Goal: Information Seeking & Learning: Learn about a topic

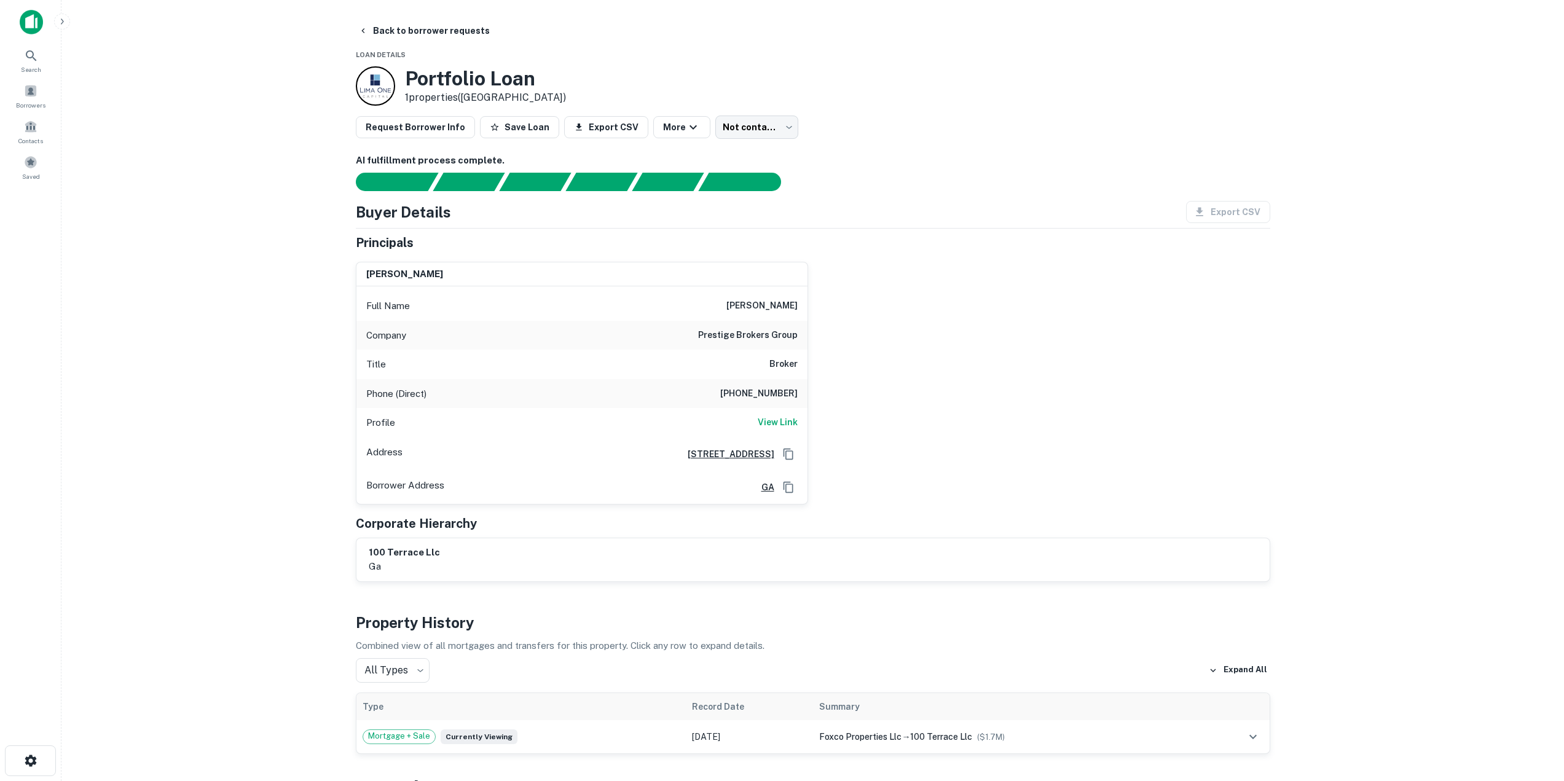
click at [25, 25] on img at bounding box center [31, 22] width 23 height 25
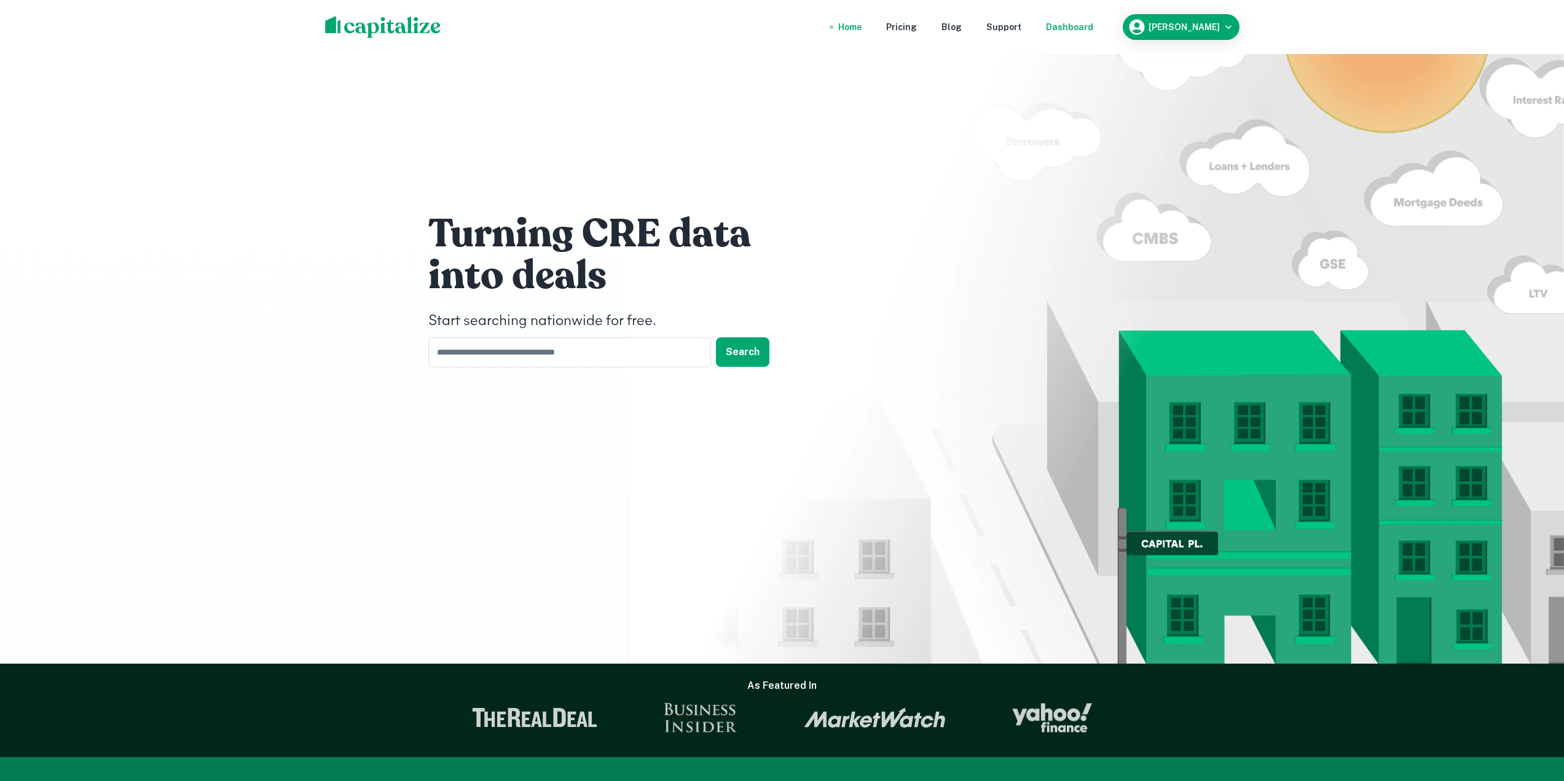
click at [1089, 29] on div "Dashboard" at bounding box center [1069, 27] width 47 height 14
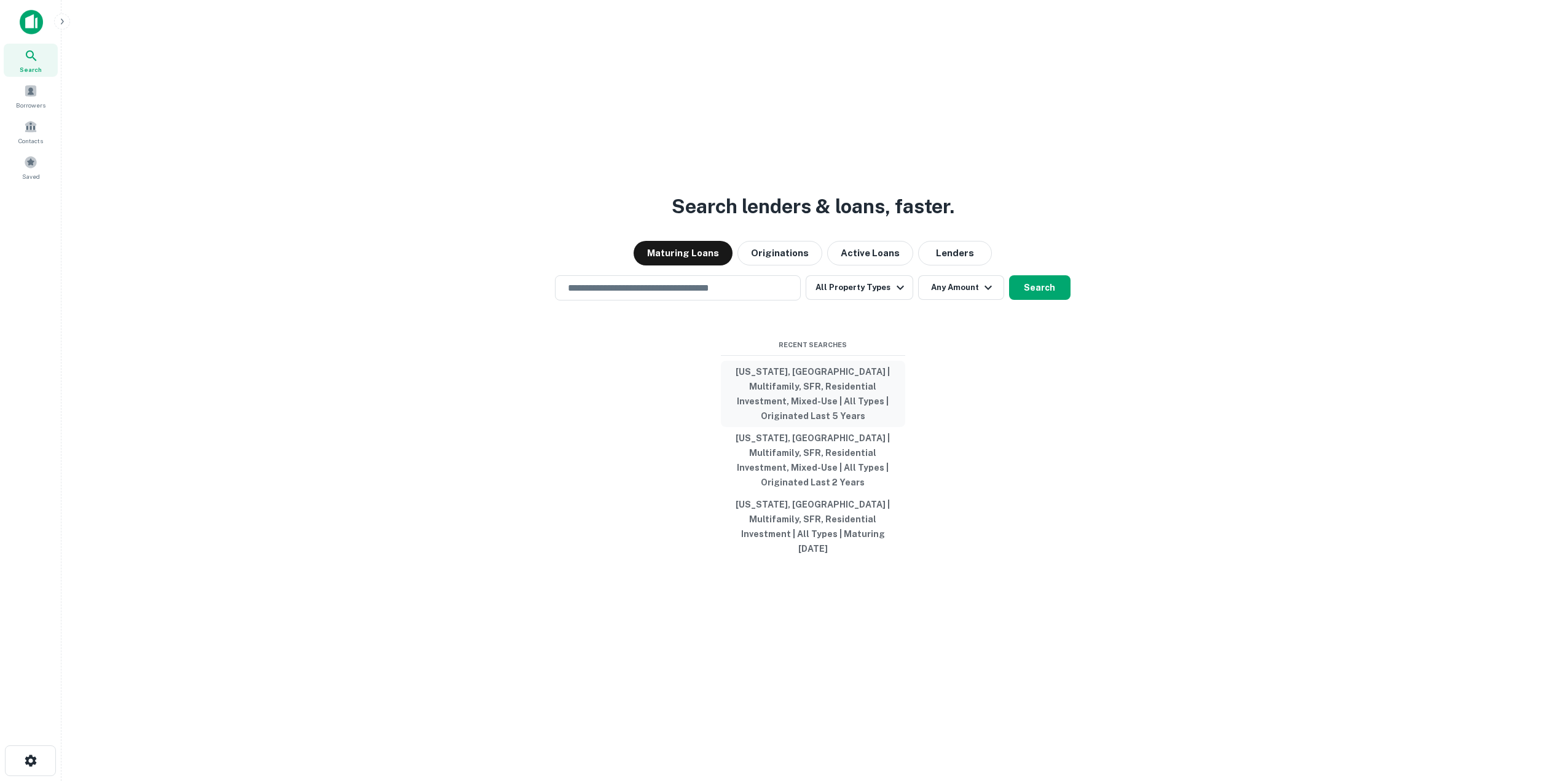
click at [802, 423] on button "Georgia, USA | Multifamily, SFR, Residential Investment, Mixed-Use | All Types …" at bounding box center [813, 394] width 184 height 66
type input "**********"
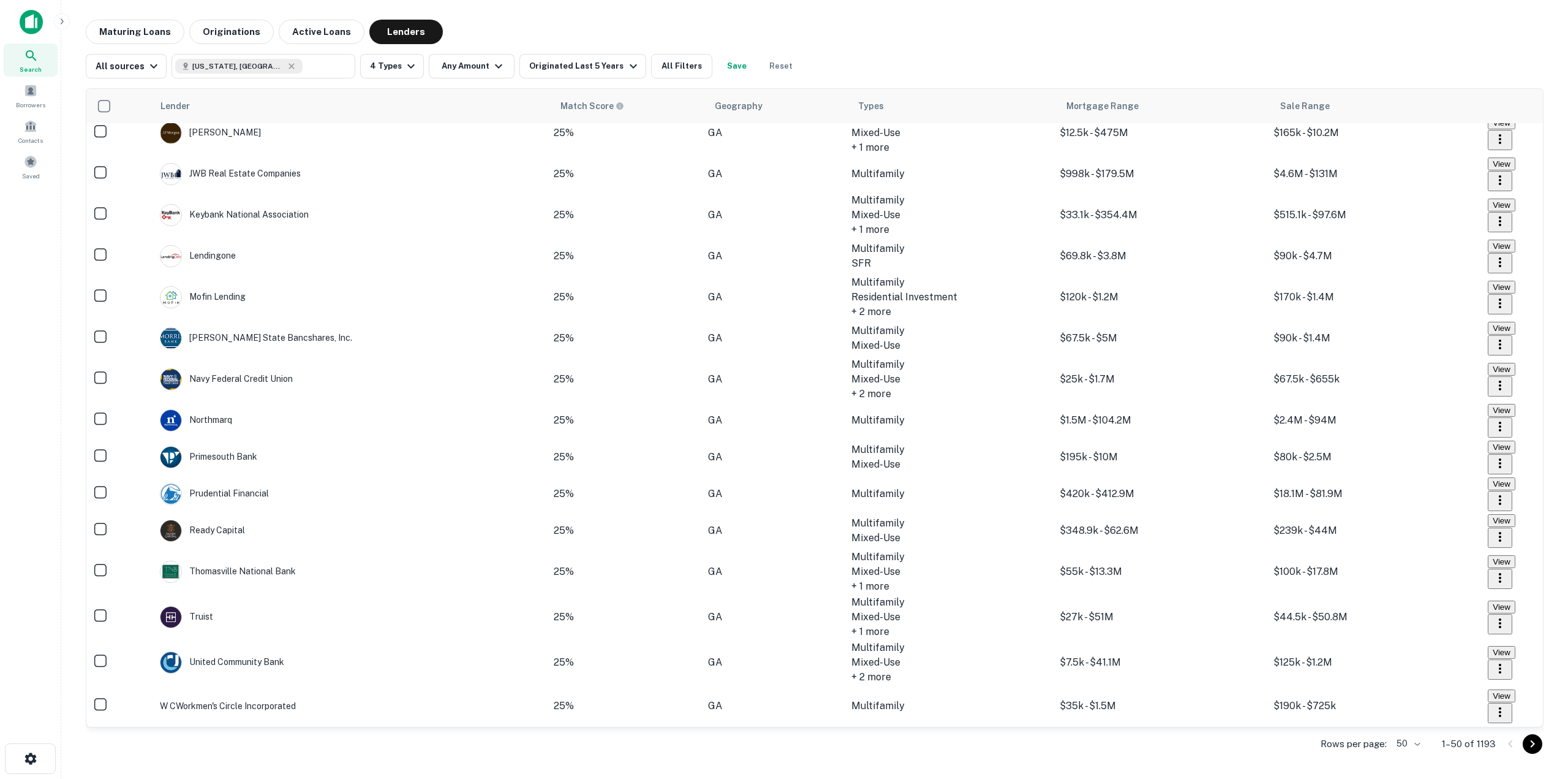
scroll to position [1358, 0]
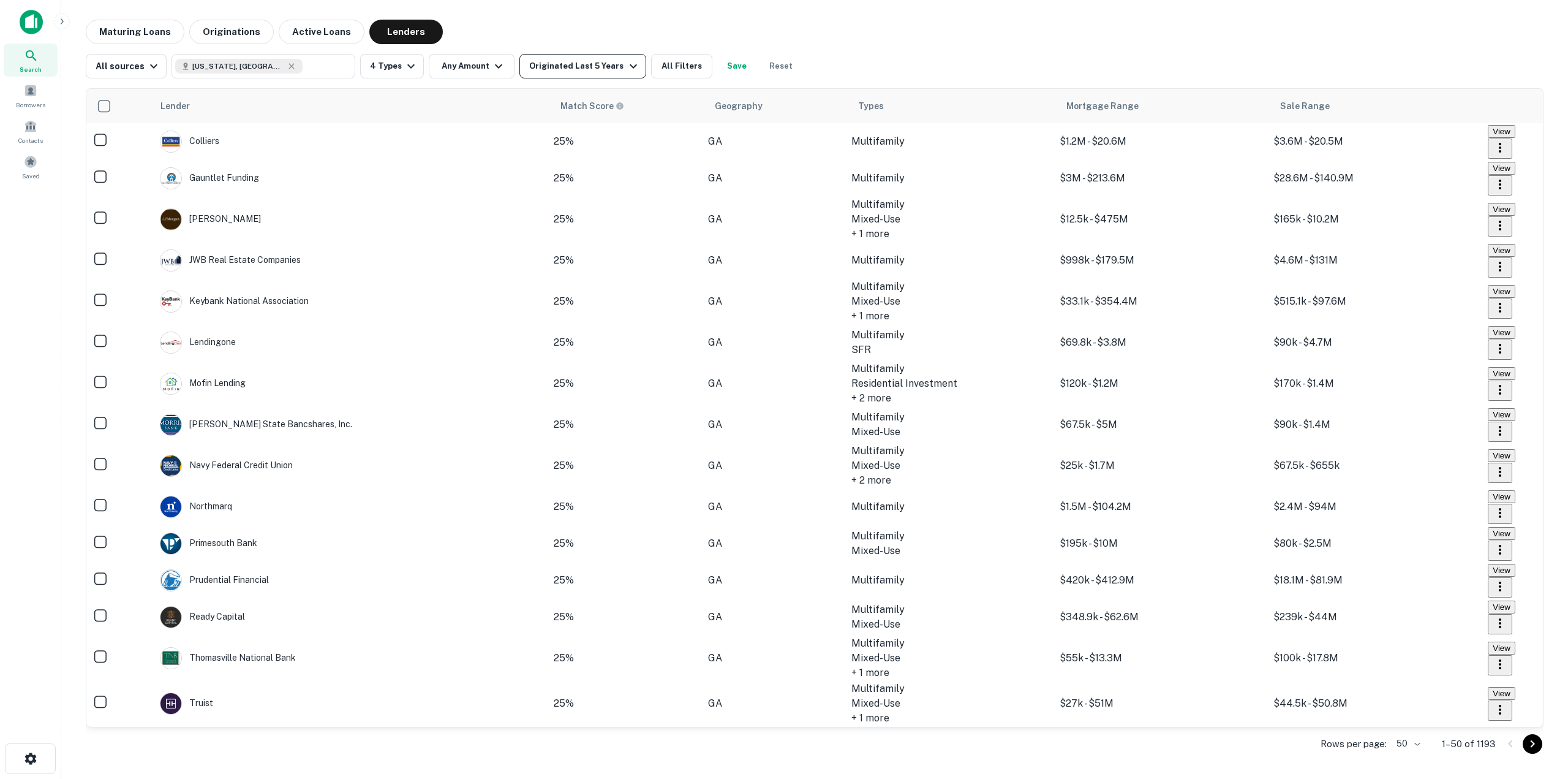
click at [626, 68] on icon "button" at bounding box center [633, 66] width 15 height 15
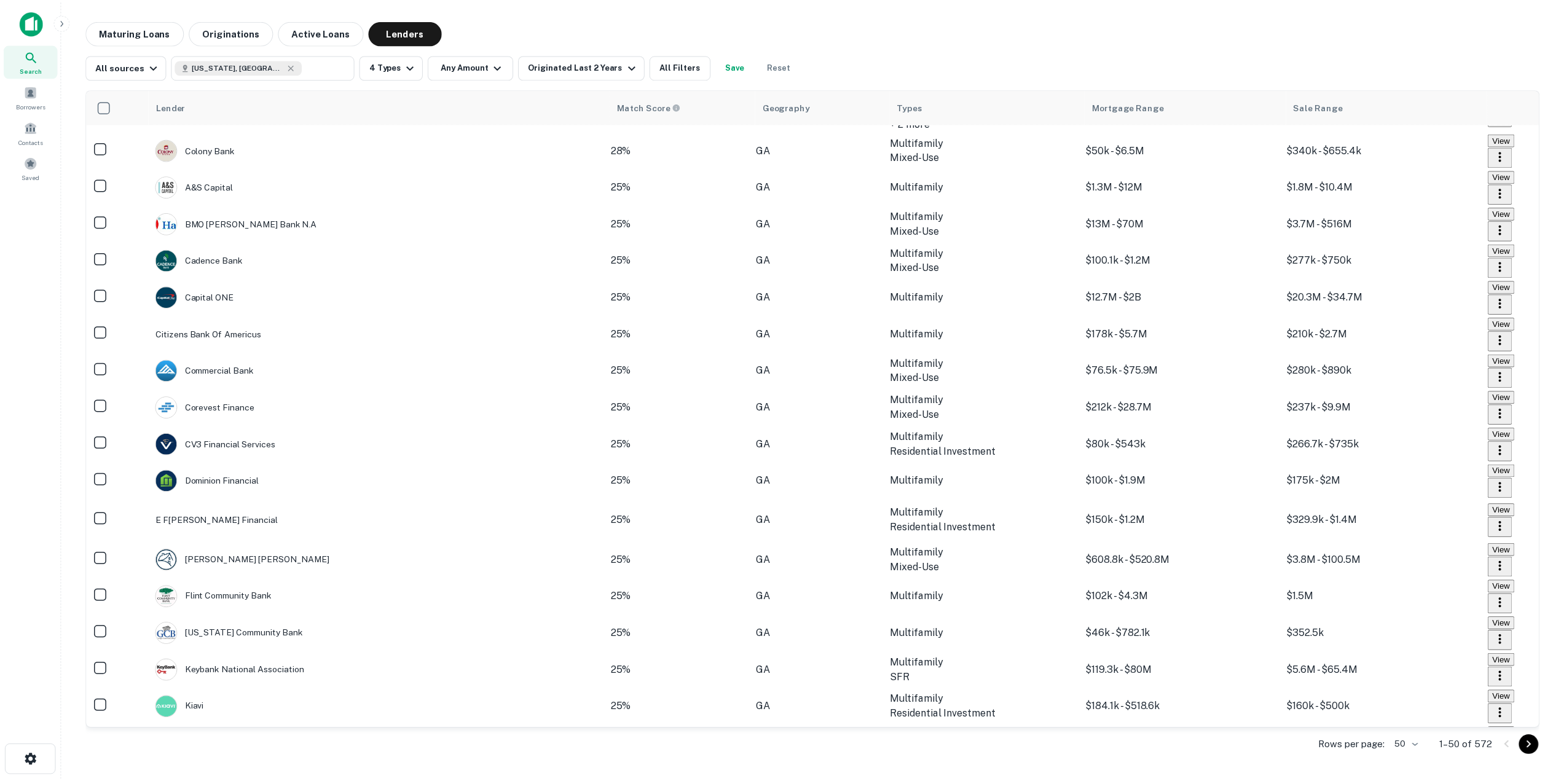
scroll to position [799, 0]
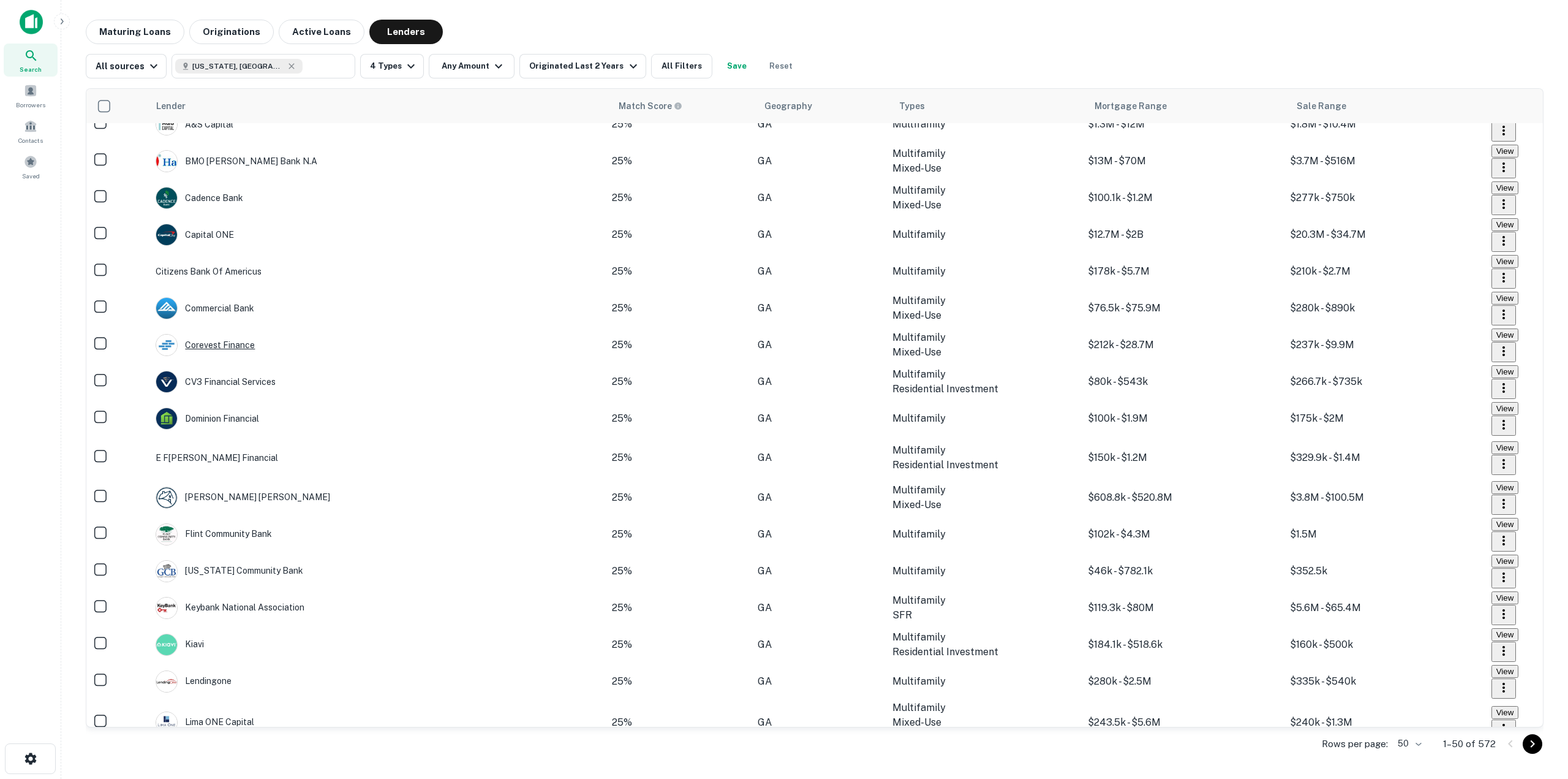
click at [207, 356] on div "Corevest Finance" at bounding box center [205, 345] width 100 height 22
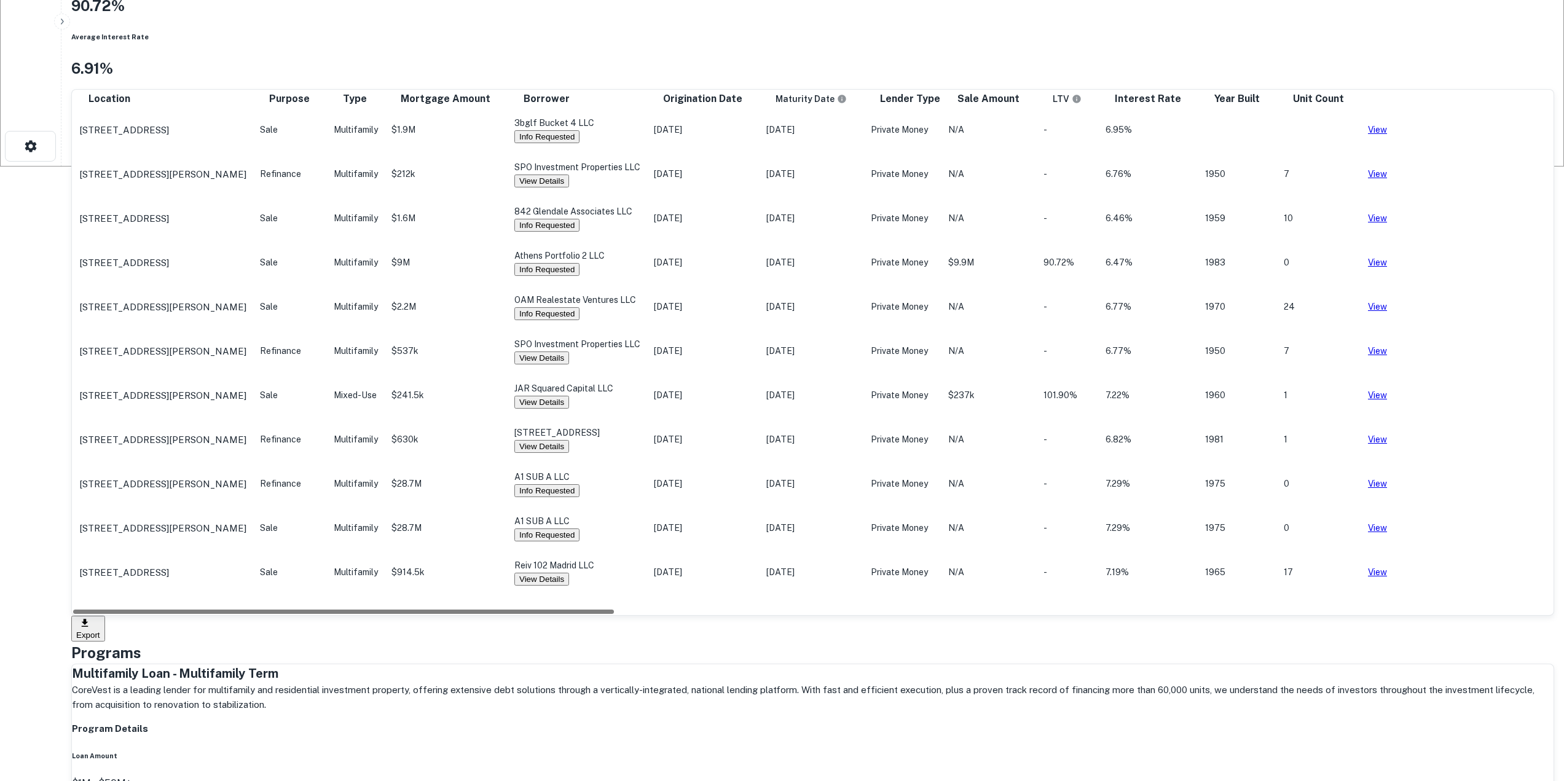
scroll to position [492, 0]
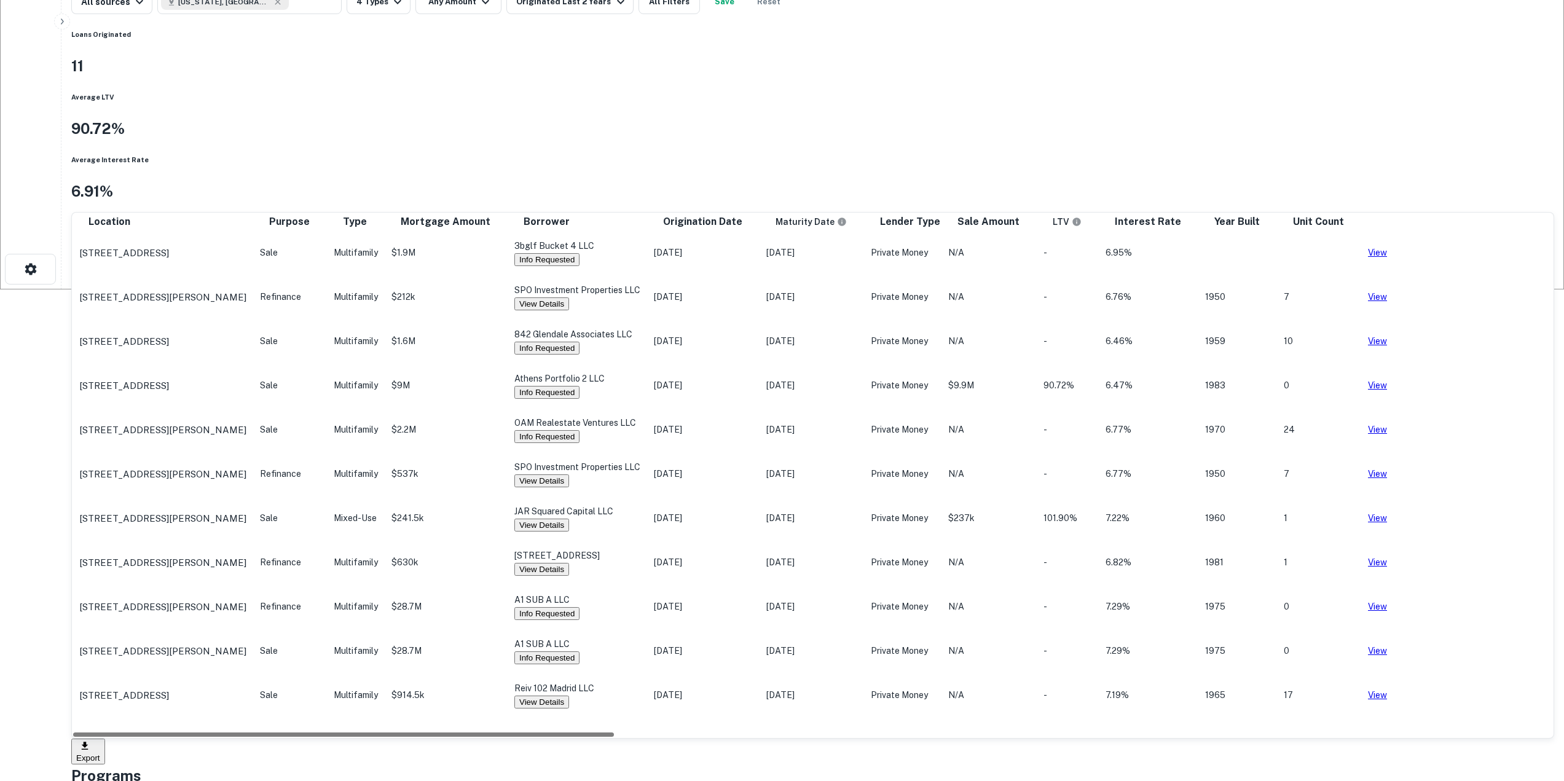
drag, startPoint x: 807, startPoint y: 686, endPoint x: 877, endPoint y: 692, distance: 70.4
click at [890, 696] on div "Location Purpose Type Mortgage Amount Borrower Origination Date Maturity Date L…" at bounding box center [812, 488] width 1483 height 552
drag, startPoint x: 859, startPoint y: 689, endPoint x: 638, endPoint y: 675, distance: 221.7
click at [638, 675] on div "Location Purpose Type Mortgage Amount Borrower Origination Date Maturity Date L…" at bounding box center [812, 465] width 1481 height 505
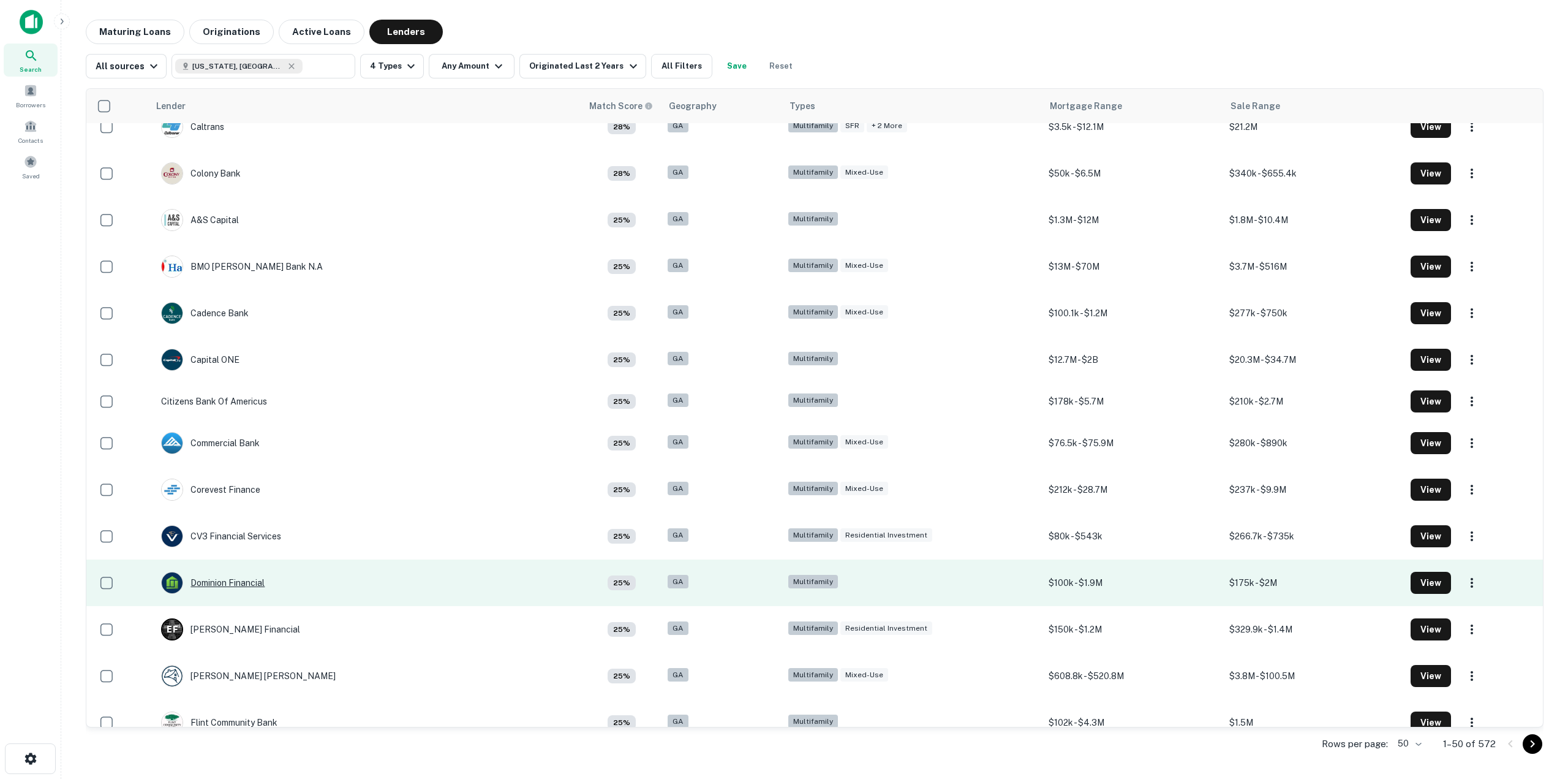
scroll to position [797, 0]
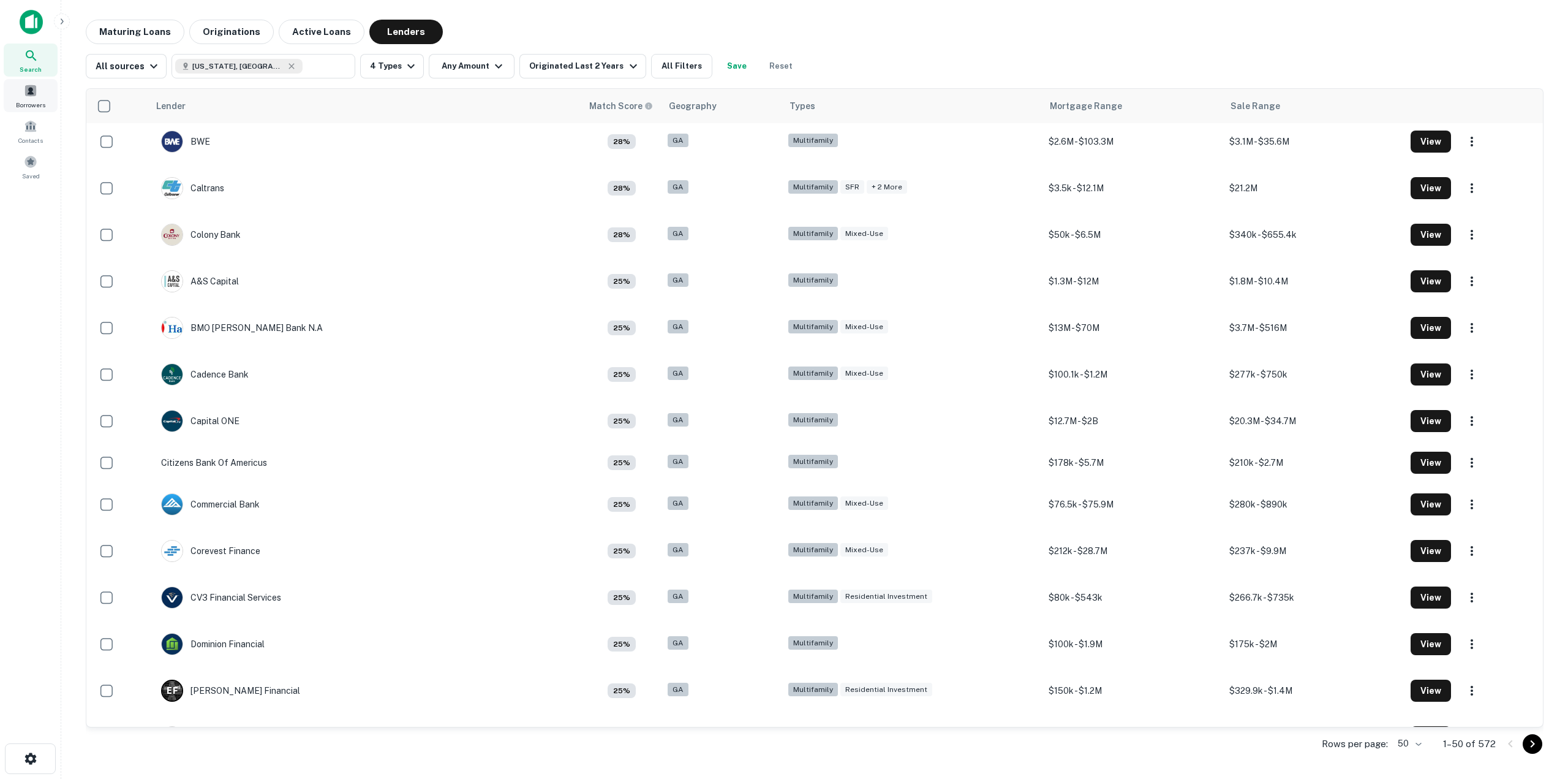
click at [26, 96] on span at bounding box center [31, 91] width 14 height 14
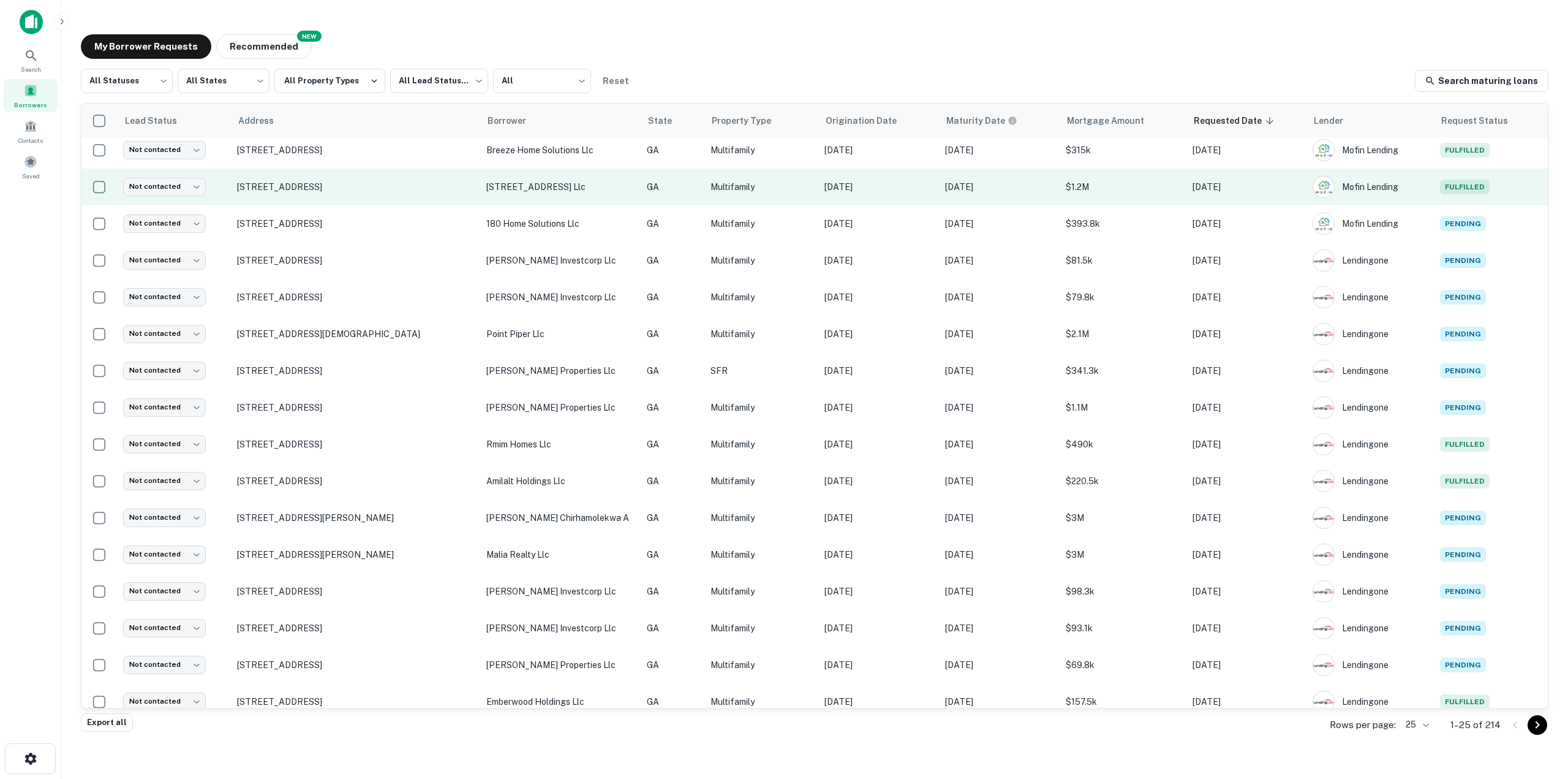
scroll to position [349, 0]
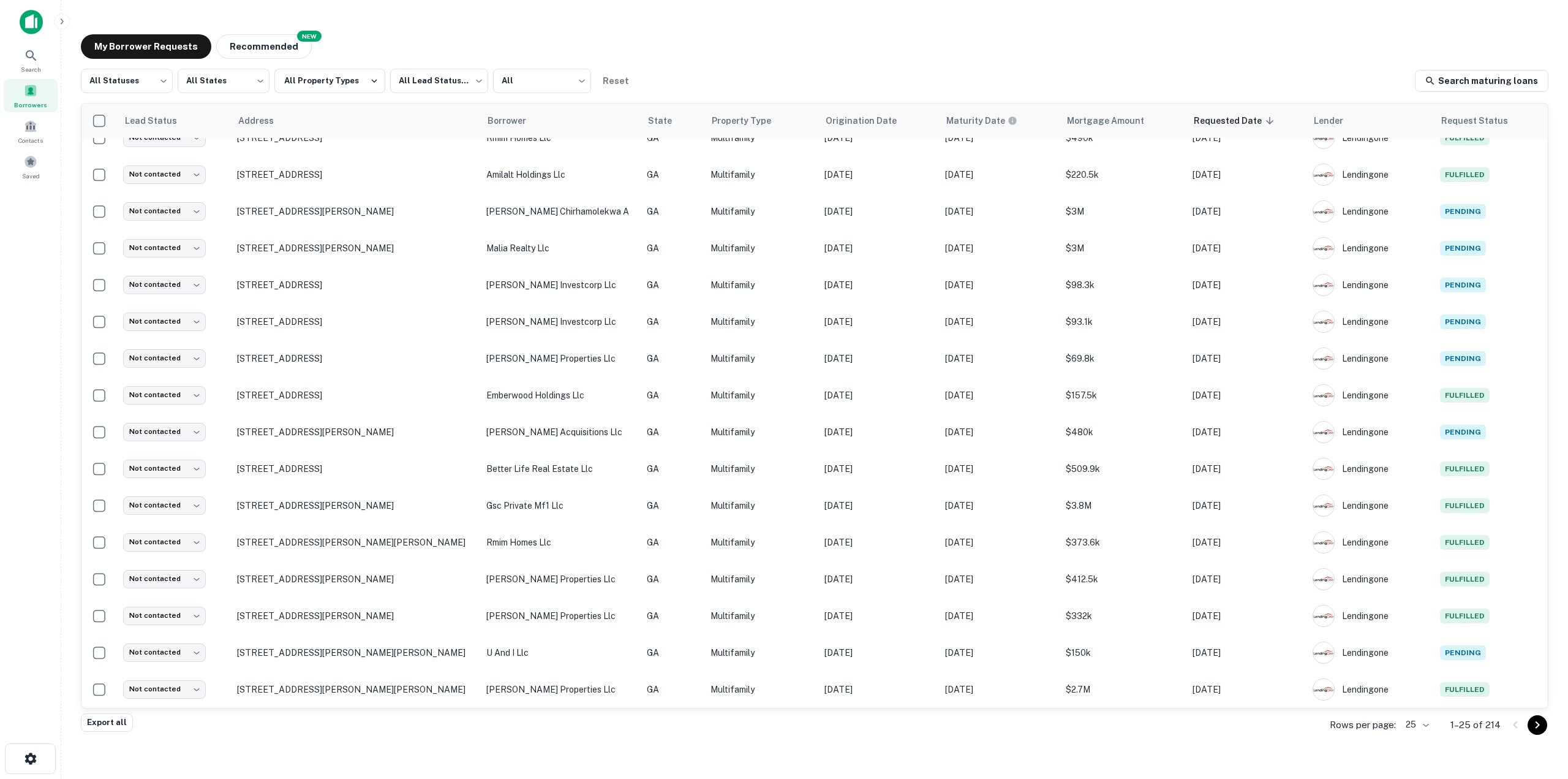
click at [1421, 725] on body "Search Borrowers Contacts Saved My Borrower Requests NEW Recommended All Status…" at bounding box center [784, 389] width 1568 height 779
click at [1492, 739] on div at bounding box center [784, 389] width 1568 height 779
click at [1423, 727] on body "Search Borrowers Contacts Saved My Borrower Requests NEW Recommended All Status…" at bounding box center [784, 389] width 1568 height 779
click at [1421, 708] on li "250" at bounding box center [1418, 709] width 42 height 22
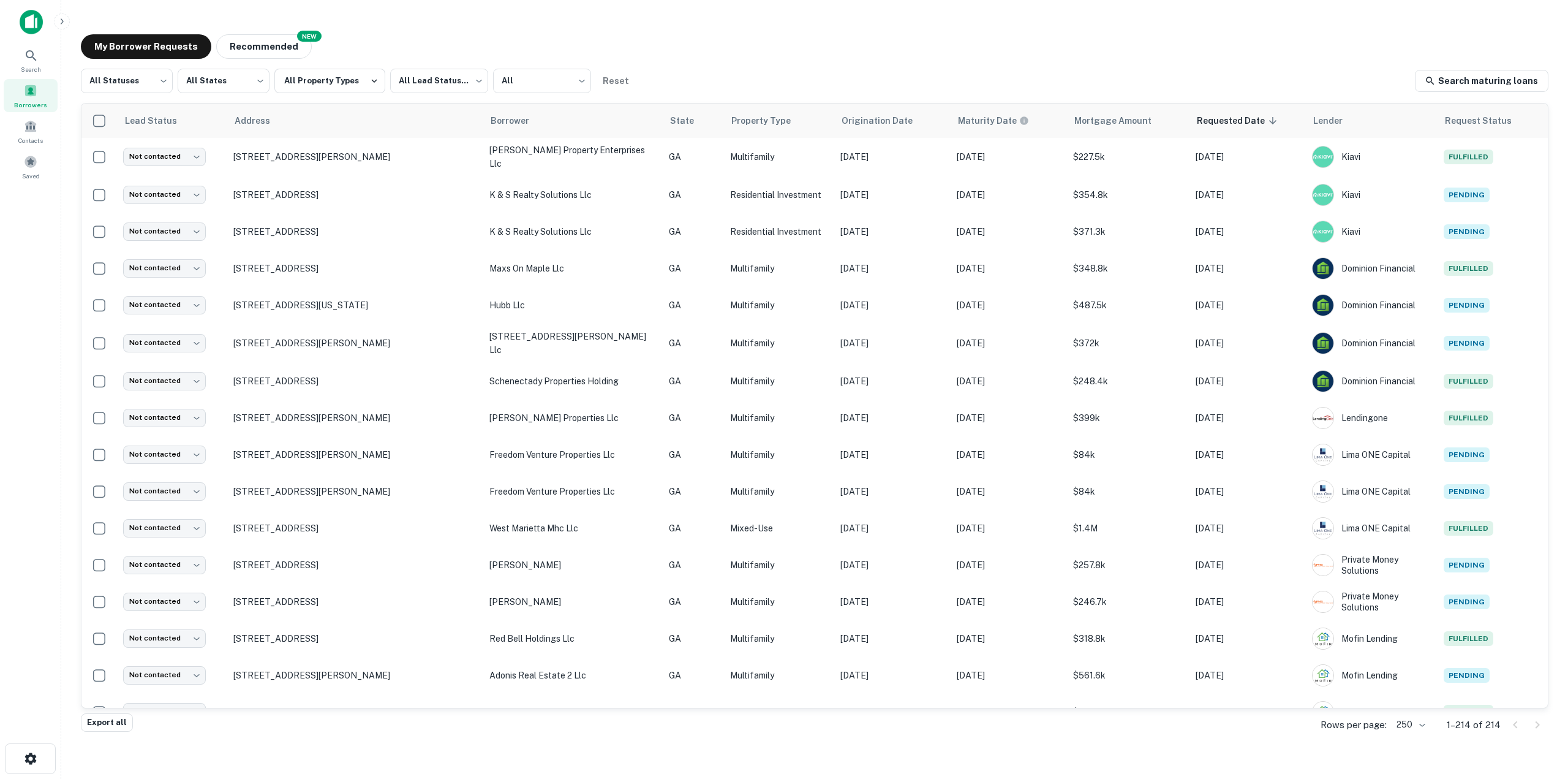
scroll to position [7305, 0]
